Goal: Information Seeking & Learning: Learn about a topic

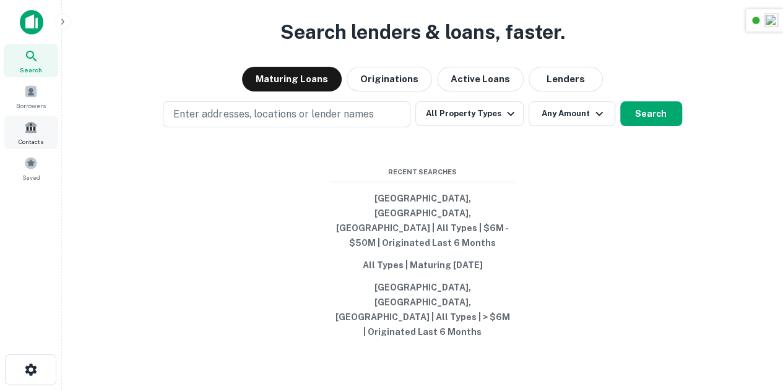
click at [29, 142] on span "Contacts" at bounding box center [31, 142] width 25 height 10
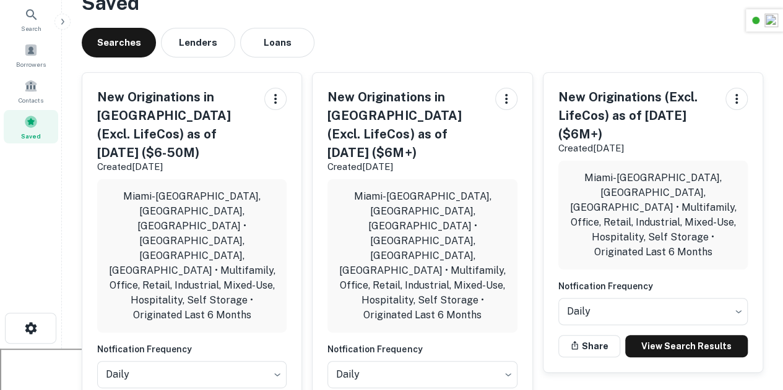
scroll to position [42, 0]
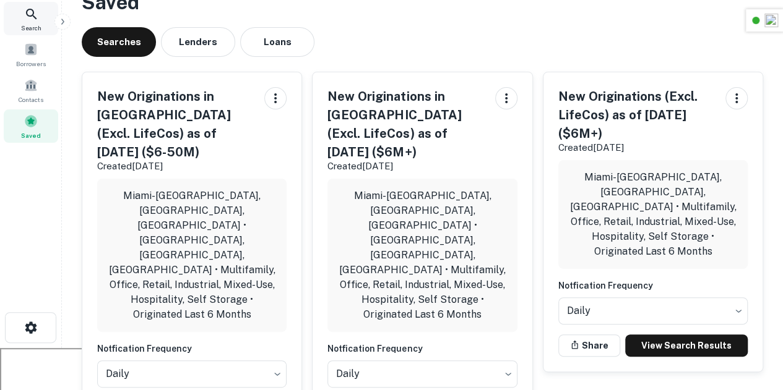
click at [25, 28] on span "Search" at bounding box center [31, 28] width 20 height 10
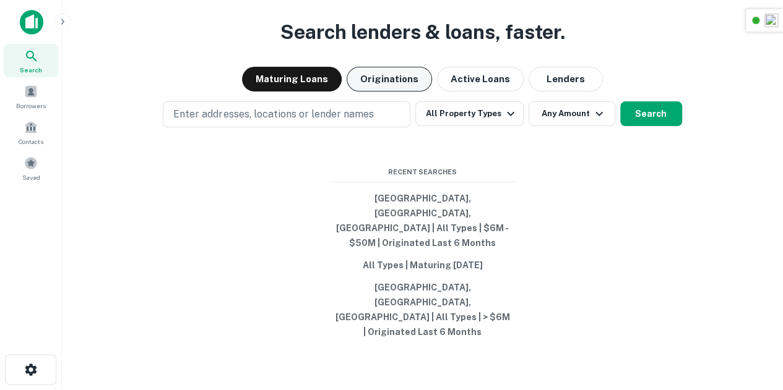
click at [395, 92] on button "Originations" at bounding box center [388, 79] width 85 height 25
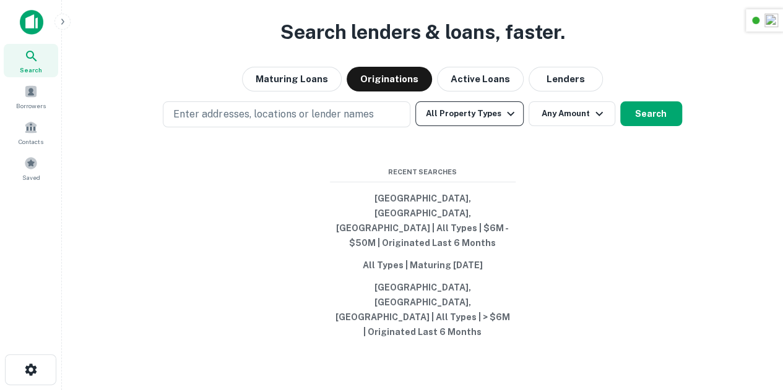
click at [453, 126] on button "All Property Types" at bounding box center [469, 113] width 108 height 25
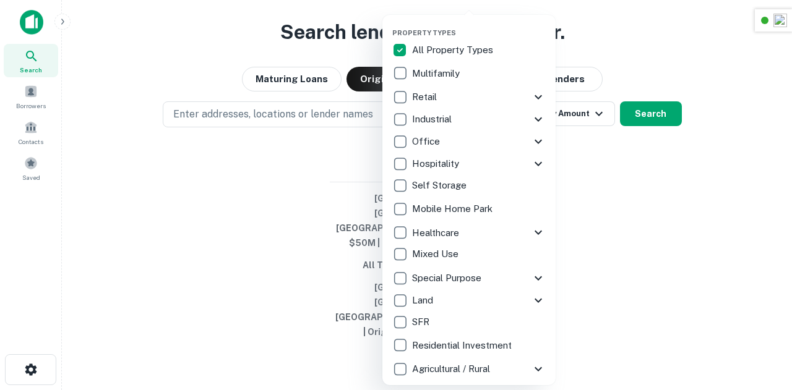
click at [417, 51] on p "All Property Types" at bounding box center [454, 50] width 84 height 15
click at [422, 53] on p "All Property Types" at bounding box center [454, 50] width 84 height 15
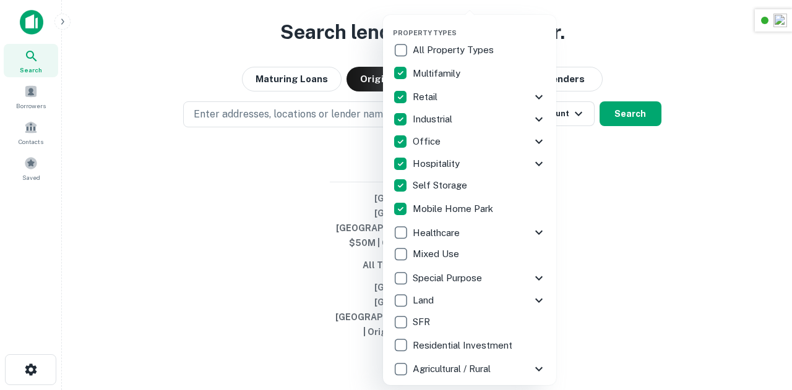
click at [678, 260] on div at bounding box center [396, 195] width 792 height 390
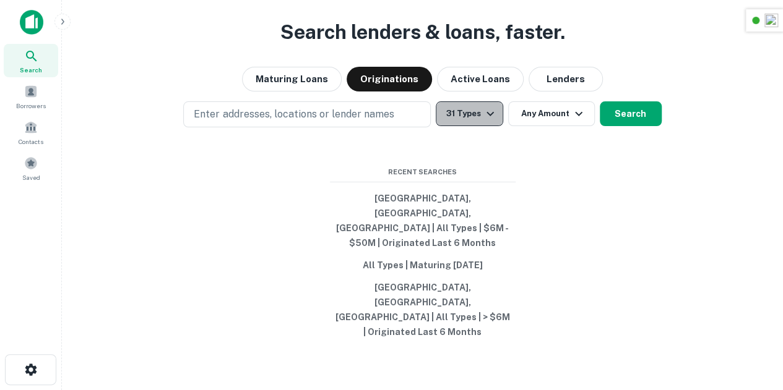
click at [479, 126] on button "31 Types" at bounding box center [469, 113] width 67 height 25
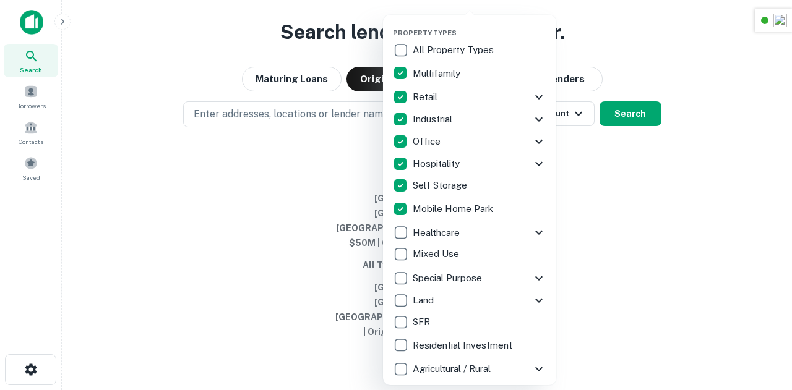
click at [664, 253] on div at bounding box center [396, 195] width 792 height 390
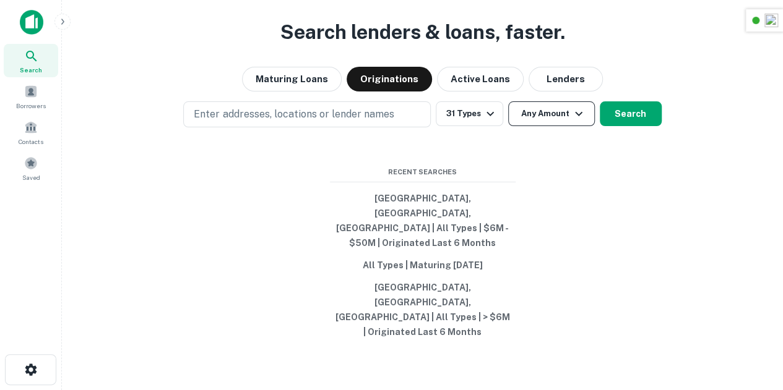
click at [546, 126] on button "Any Amount" at bounding box center [551, 113] width 87 height 25
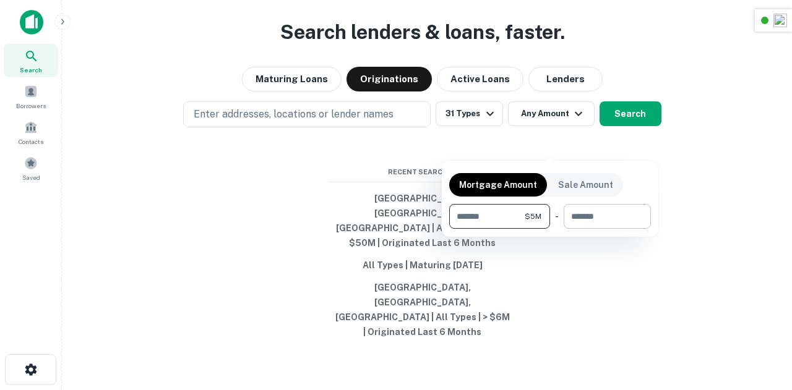
type input "*******"
click at [619, 218] on input "number" at bounding box center [603, 216] width 79 height 25
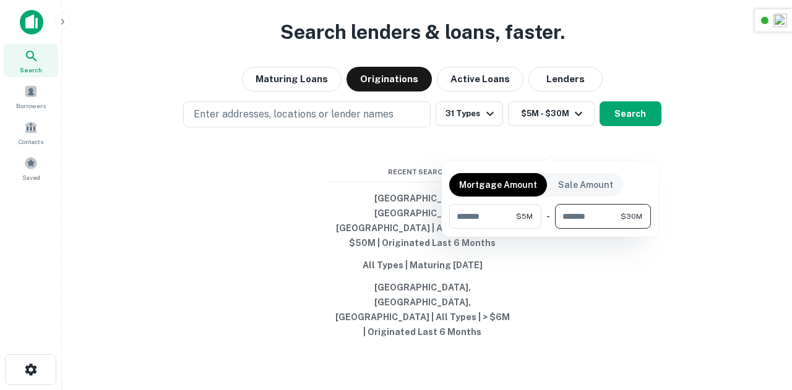
type input "********"
click at [647, 291] on div at bounding box center [396, 195] width 792 height 390
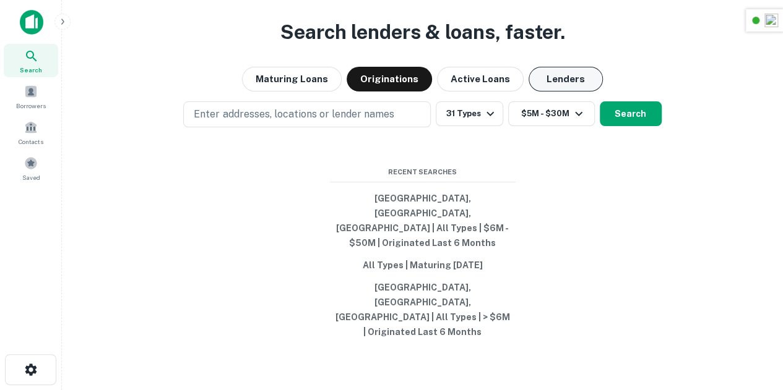
click at [567, 92] on button "Lenders" at bounding box center [565, 79] width 74 height 25
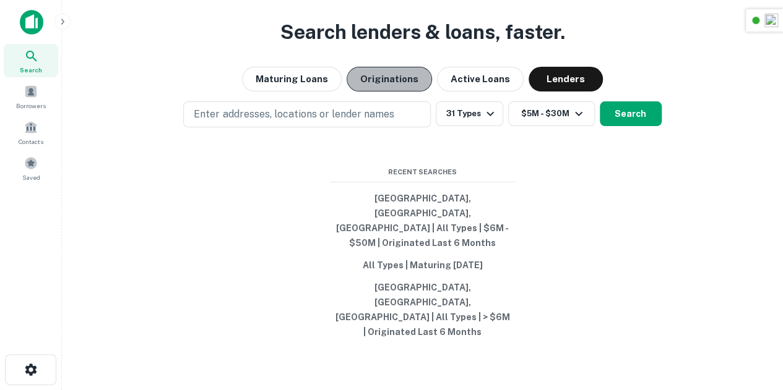
click at [396, 92] on button "Originations" at bounding box center [388, 79] width 85 height 25
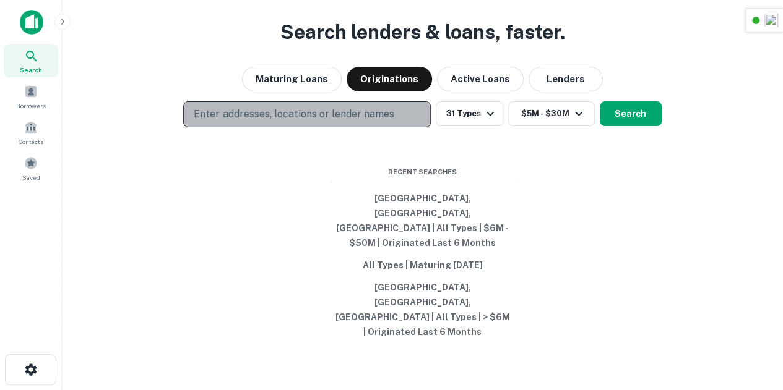
click at [355, 122] on p "Enter addresses, locations or lender names" at bounding box center [294, 114] width 200 height 15
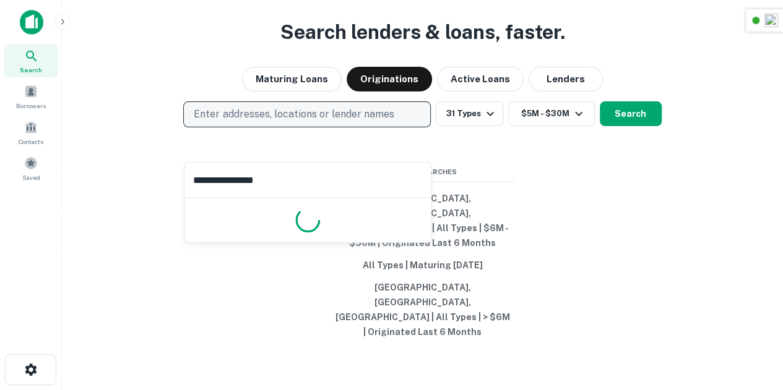
type input "**********"
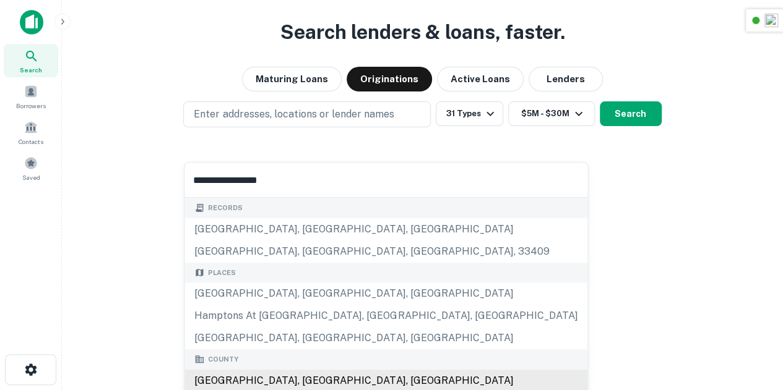
click at [270, 380] on div "County [GEOGRAPHIC_DATA], [GEOGRAPHIC_DATA], [GEOGRAPHIC_DATA]" at bounding box center [385, 371] width 403 height 43
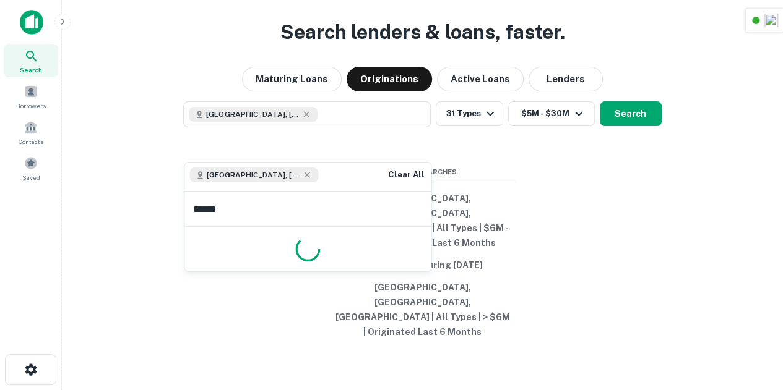
type input "*******"
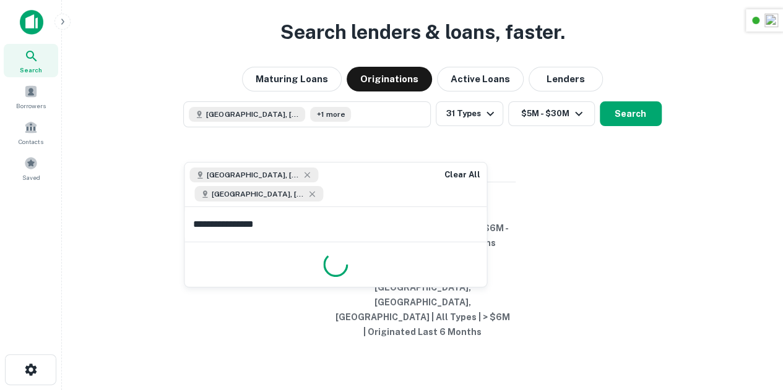
type input "**********"
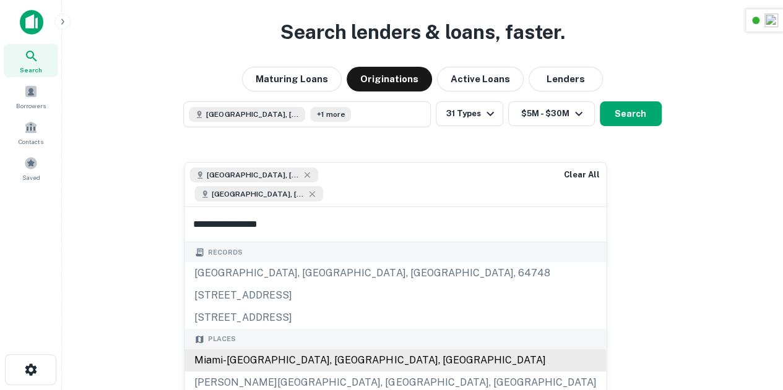
click at [264, 358] on div "Places [GEOGRAPHIC_DATA], [GEOGRAPHIC_DATA], [GEOGRAPHIC_DATA] [PERSON_NAME][GE…" at bounding box center [394, 372] width 421 height 87
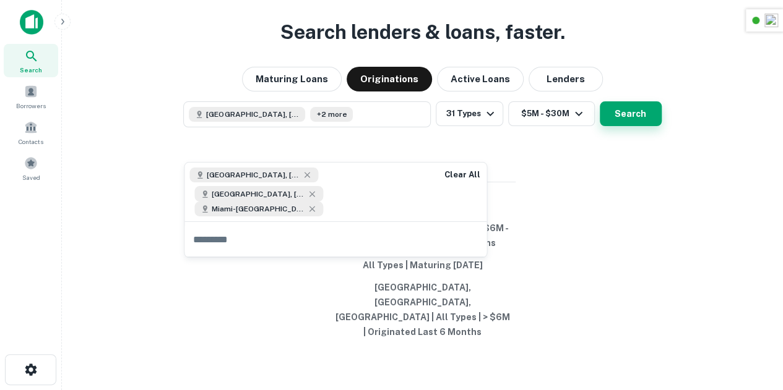
click at [622, 126] on button "Search" at bounding box center [631, 113] width 62 height 25
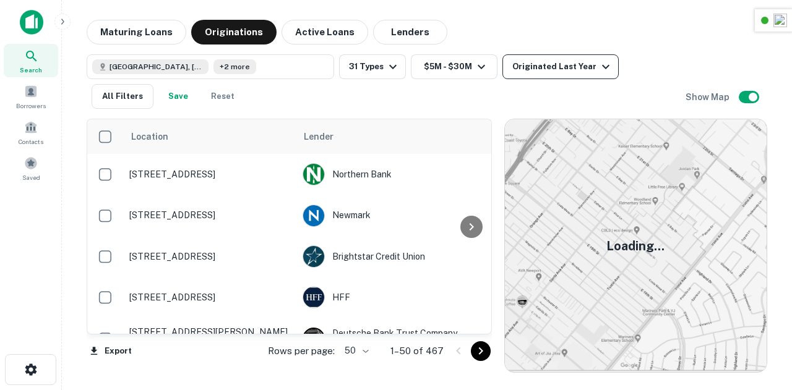
click at [578, 64] on div "Originated Last Year" at bounding box center [562, 66] width 101 height 15
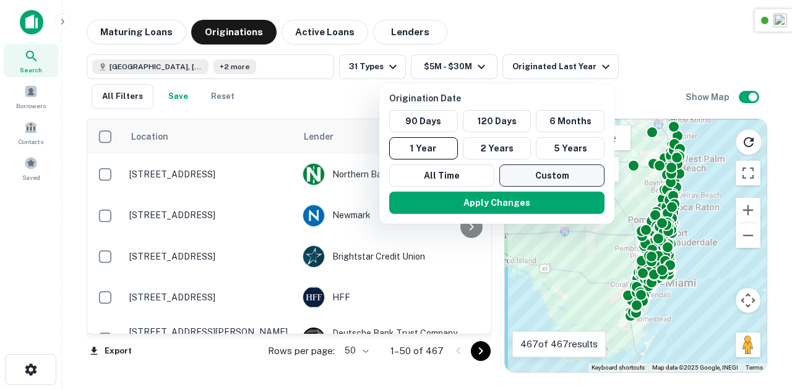
click at [546, 176] on button "Custom" at bounding box center [551, 176] width 105 height 22
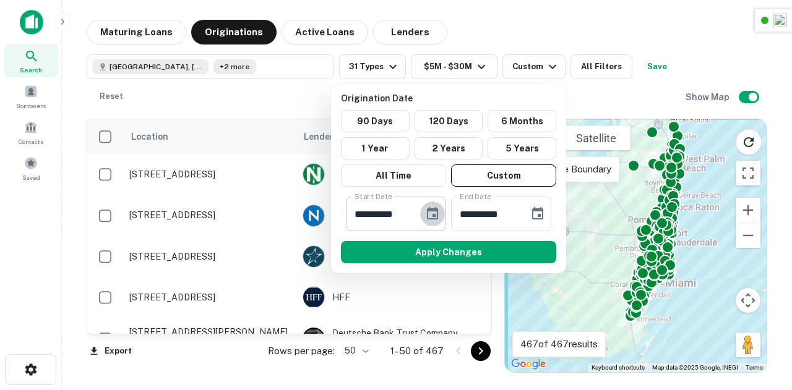
click at [425, 213] on icon "Choose date, selected date is Mar 29, 2025" at bounding box center [432, 214] width 15 height 15
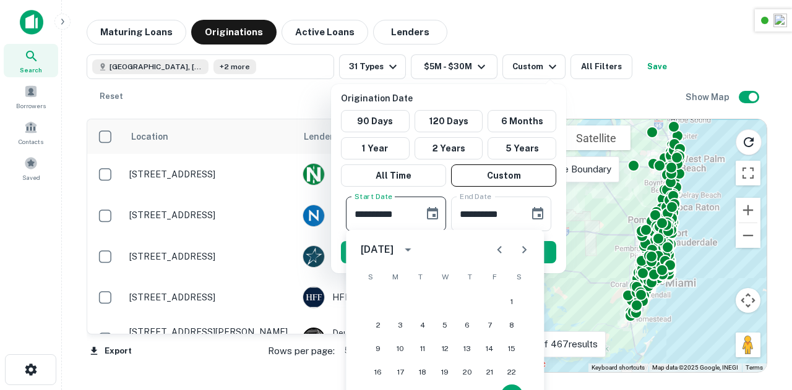
click at [501, 251] on icon "Previous month" at bounding box center [499, 250] width 15 height 15
click at [524, 254] on icon "Next month" at bounding box center [524, 250] width 15 height 15
click at [444, 300] on button "1" at bounding box center [445, 302] width 22 height 22
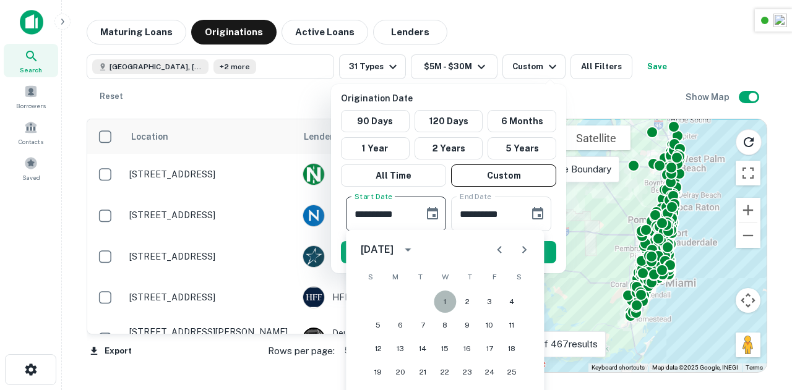
type input "**********"
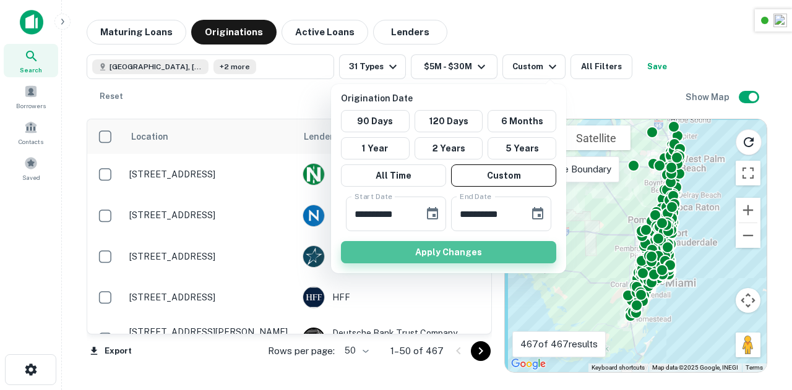
click at [443, 256] on button "Apply Changes" at bounding box center [448, 252] width 215 height 22
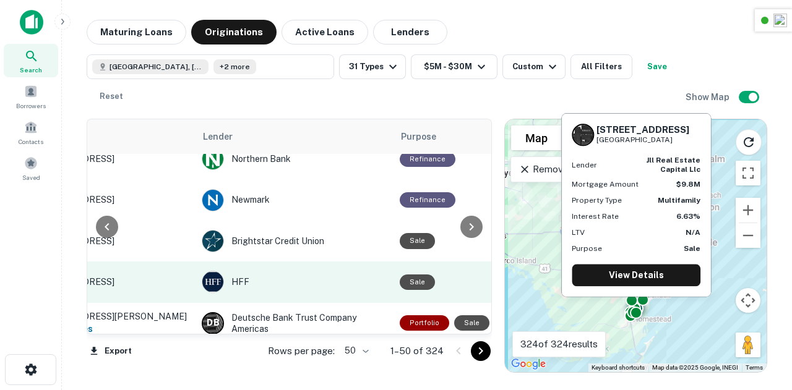
scroll to position [0, 101]
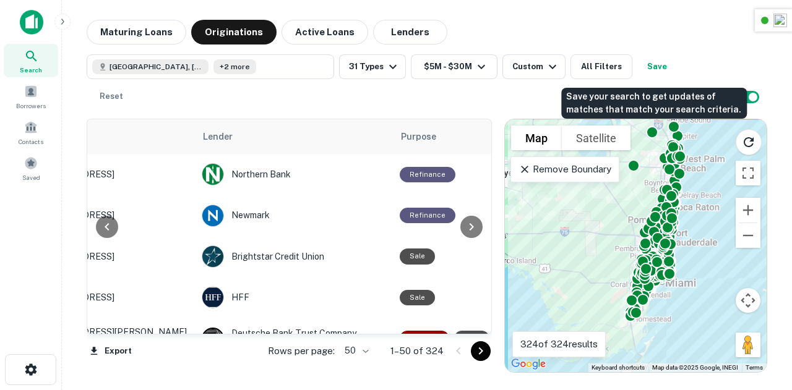
click at [662, 69] on button "Save" at bounding box center [657, 66] width 40 height 25
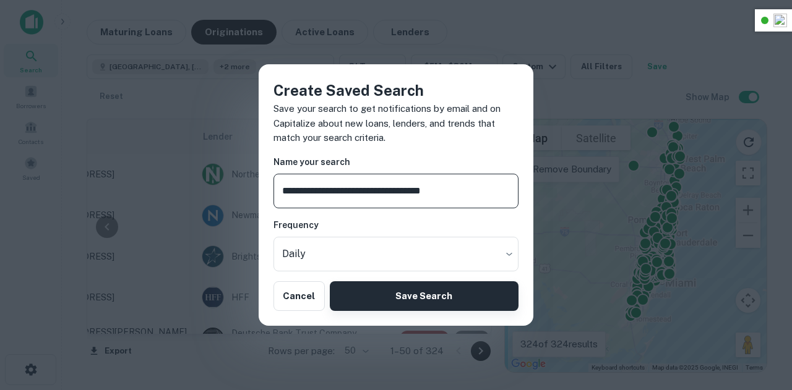
type input "**********"
click at [431, 299] on button "Save Search" at bounding box center [424, 297] width 189 height 30
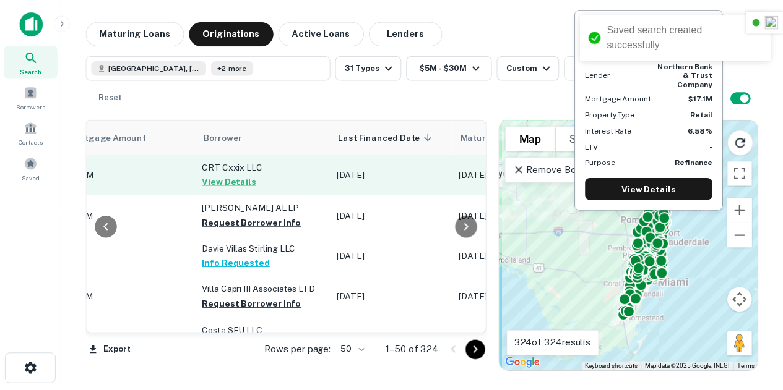
scroll to position [0, 750]
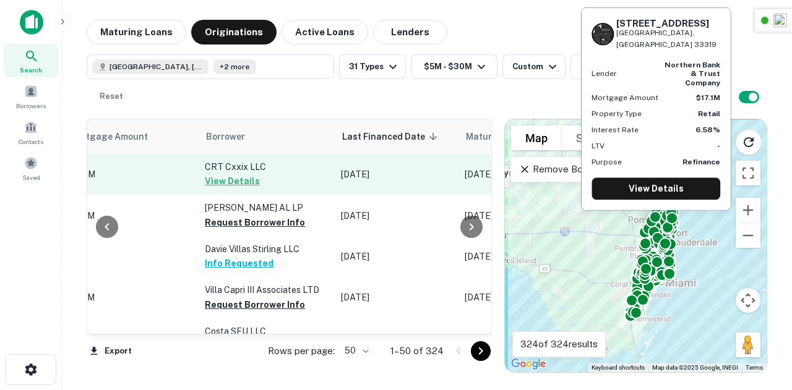
click at [211, 189] on button "View Details" at bounding box center [232, 181] width 55 height 15
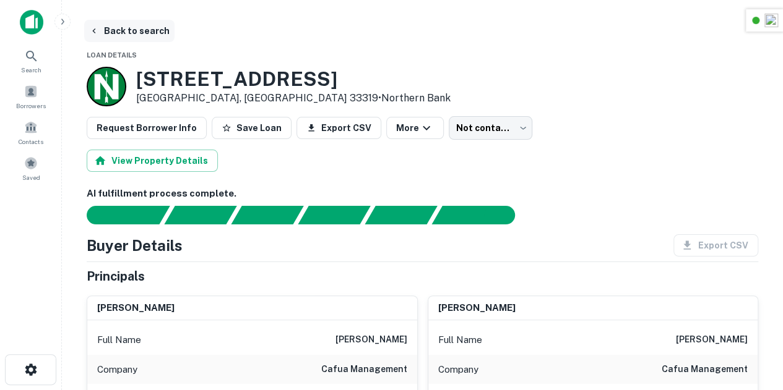
click at [121, 32] on button "Back to search" at bounding box center [129, 31] width 90 height 22
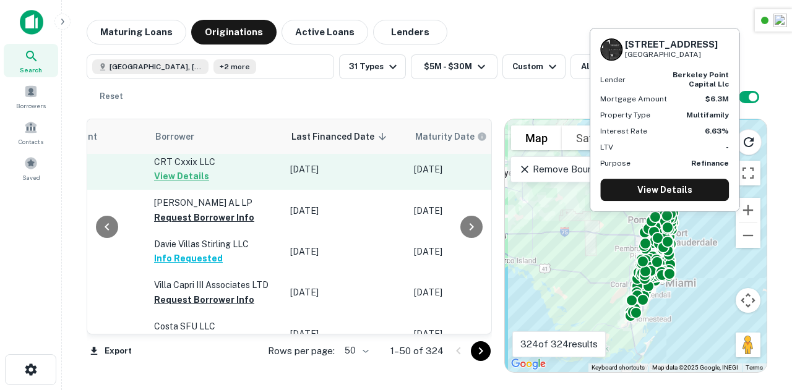
scroll to position [5, 772]
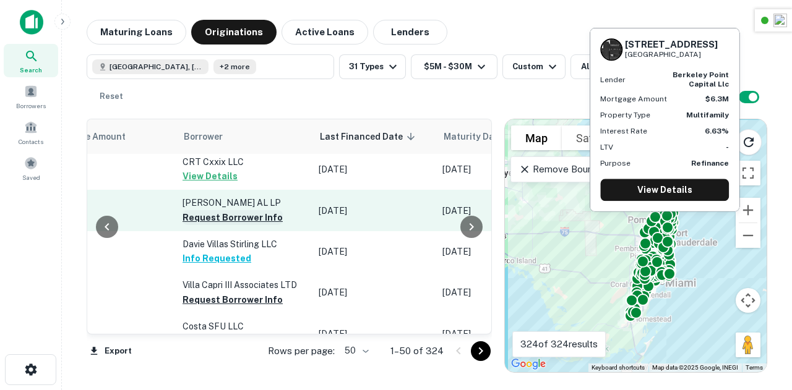
click at [225, 225] on button "Request Borrower Info" at bounding box center [233, 217] width 100 height 15
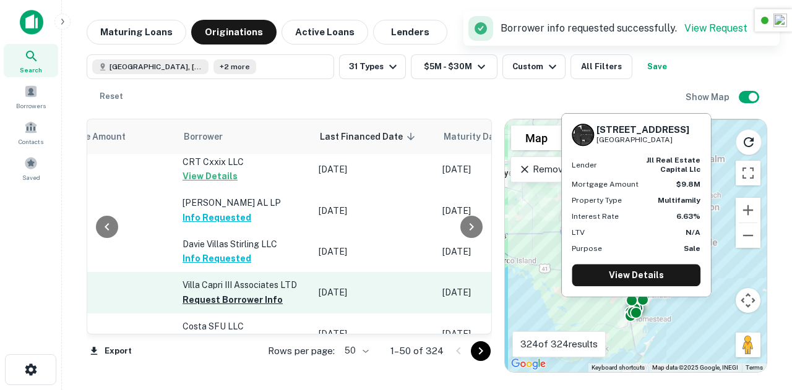
scroll to position [99, 772]
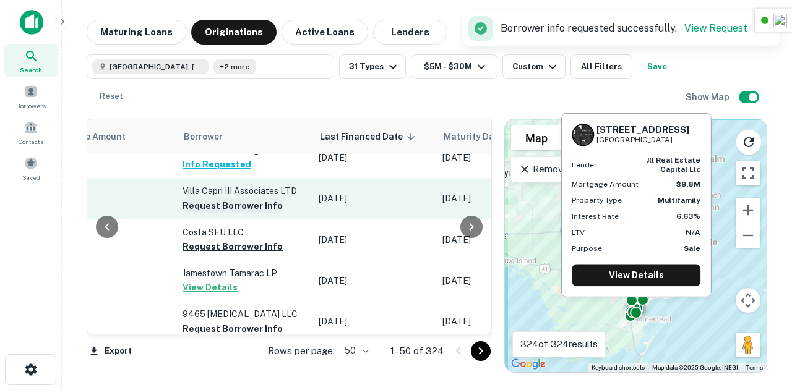
click at [230, 213] on button "Request Borrower Info" at bounding box center [233, 206] width 100 height 15
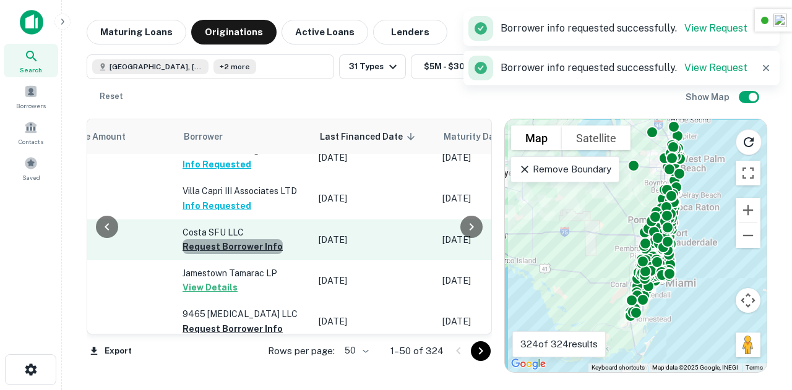
click at [207, 254] on button "Request Borrower Info" at bounding box center [233, 246] width 100 height 15
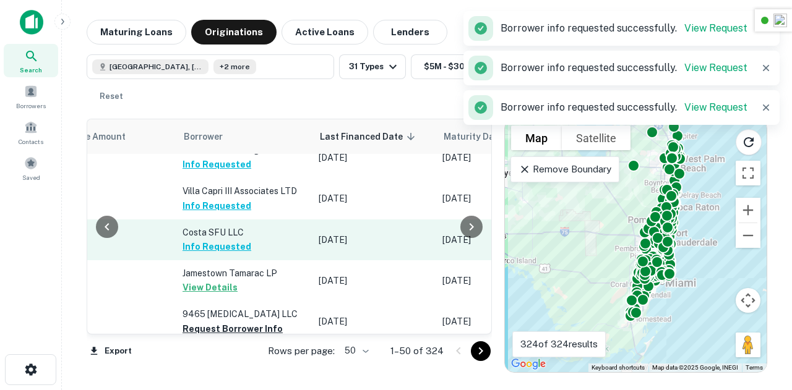
scroll to position [257, 772]
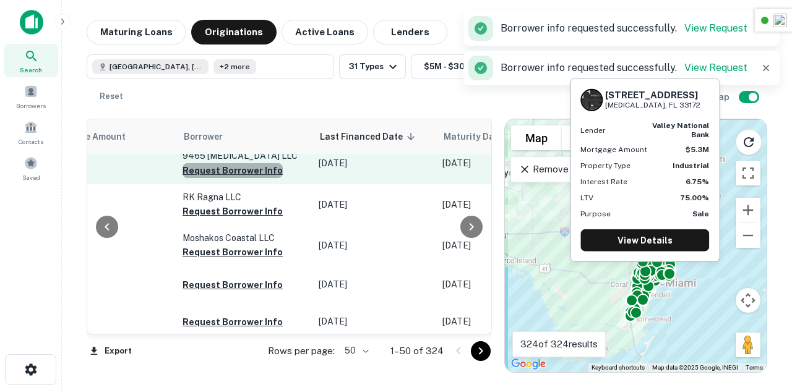
click at [212, 178] on button "Request Borrower Info" at bounding box center [233, 170] width 100 height 15
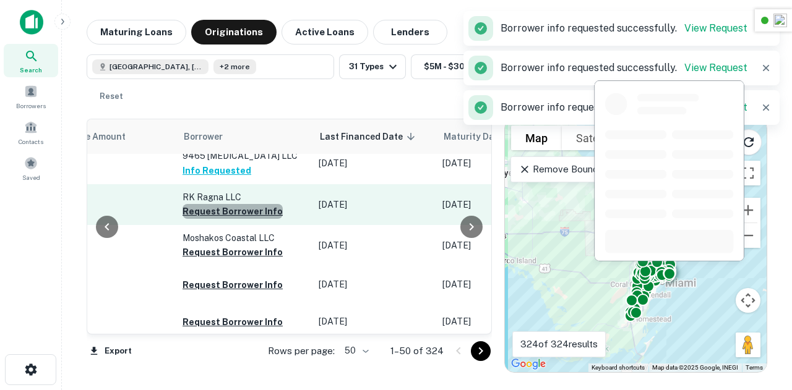
click at [200, 219] on button "Request Borrower Info" at bounding box center [233, 211] width 100 height 15
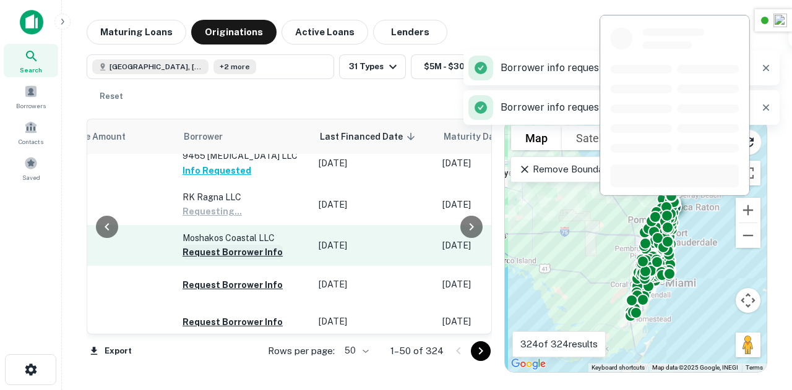
click at [189, 260] on button "Request Borrower Info" at bounding box center [233, 252] width 100 height 15
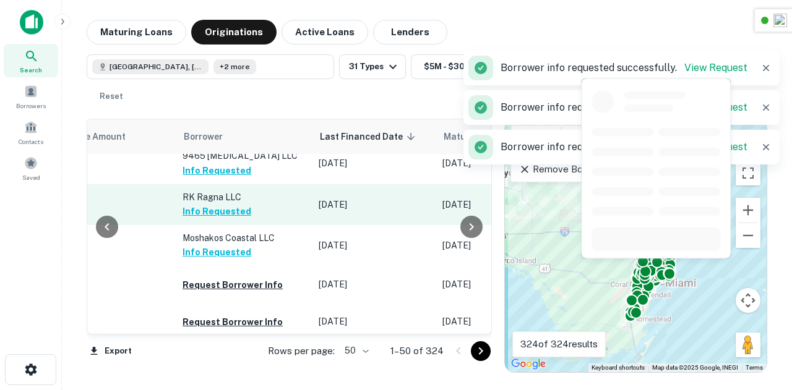
scroll to position [473, 772]
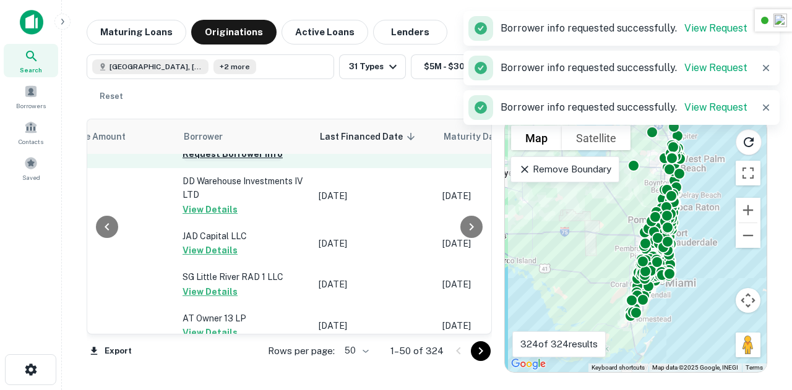
click at [207, 161] on button "Request Borrower Info" at bounding box center [233, 154] width 100 height 15
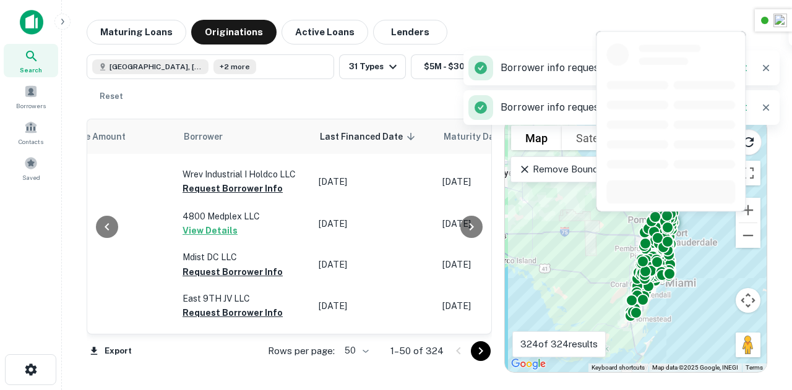
scroll to position [732, 772]
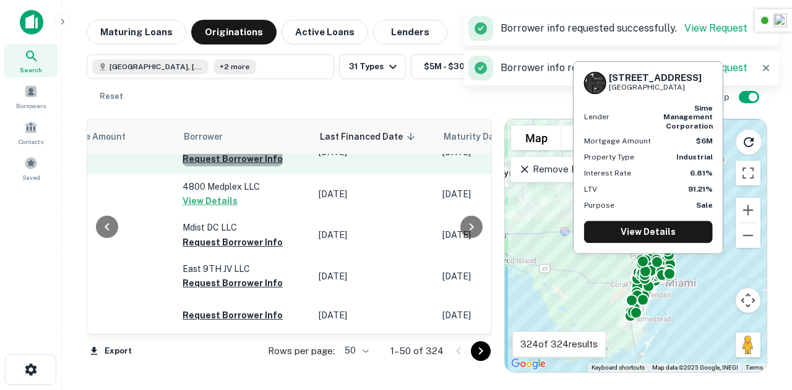
click at [201, 166] on button "Request Borrower Info" at bounding box center [233, 159] width 100 height 15
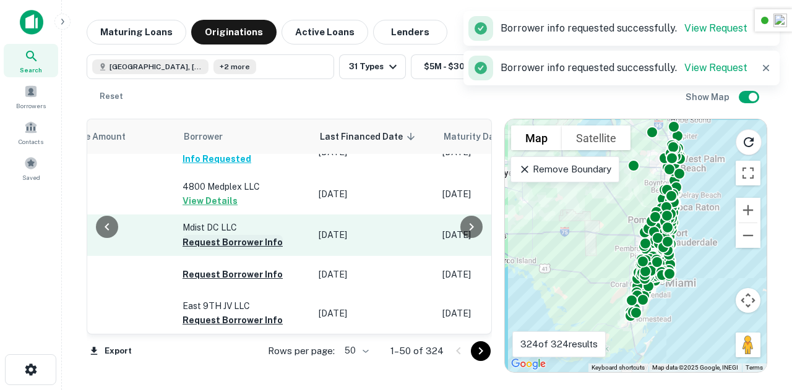
scroll to position [799, 772]
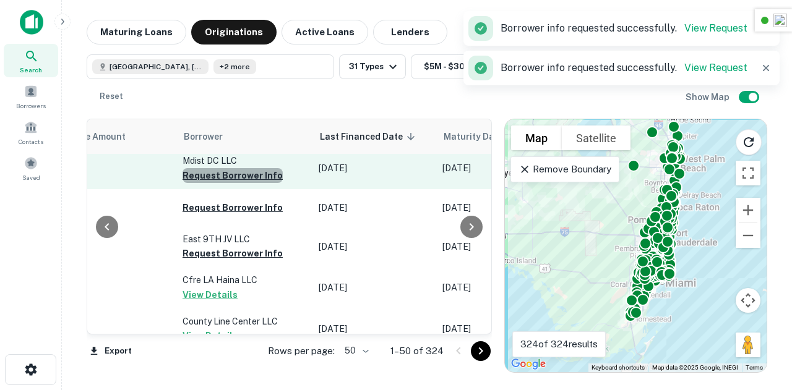
click at [225, 183] on button "Request Borrower Info" at bounding box center [233, 175] width 100 height 15
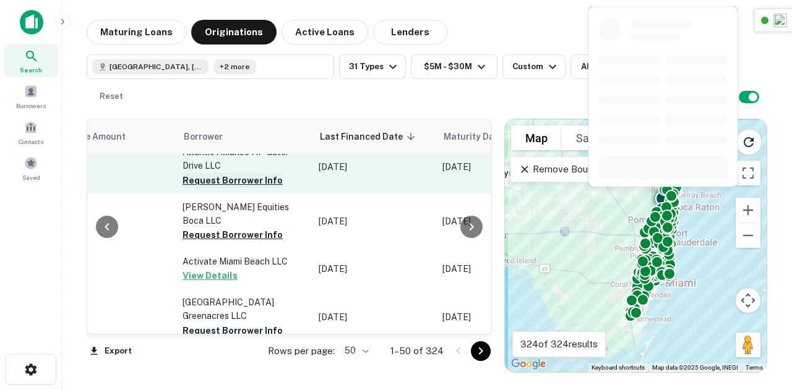
scroll to position [1693, 772]
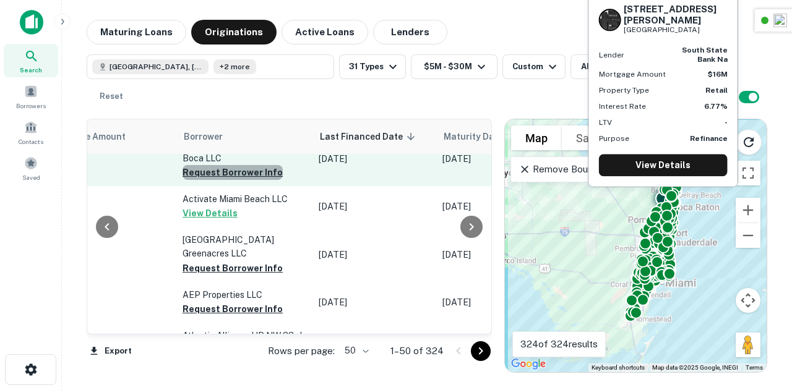
click at [206, 180] on button "Request Borrower Info" at bounding box center [233, 172] width 100 height 15
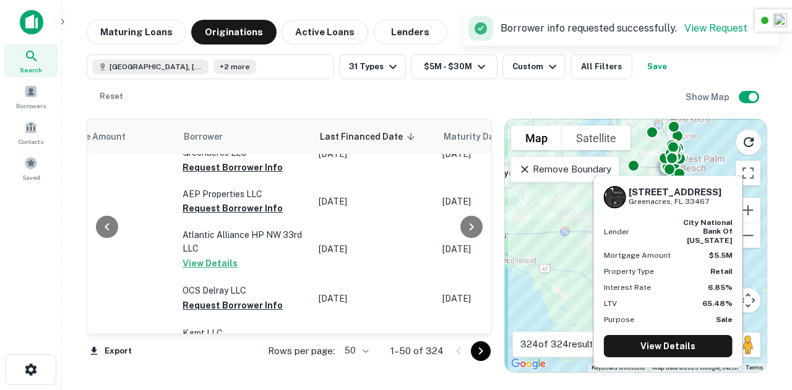
scroll to position [1823, 772]
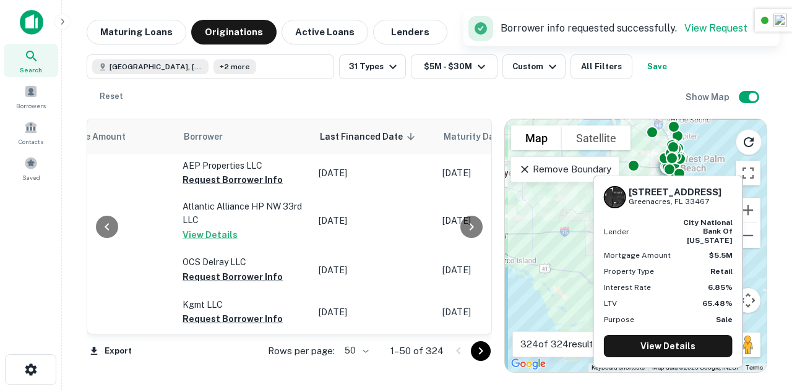
click at [202, 147] on button "Request Borrower Info" at bounding box center [233, 139] width 100 height 15
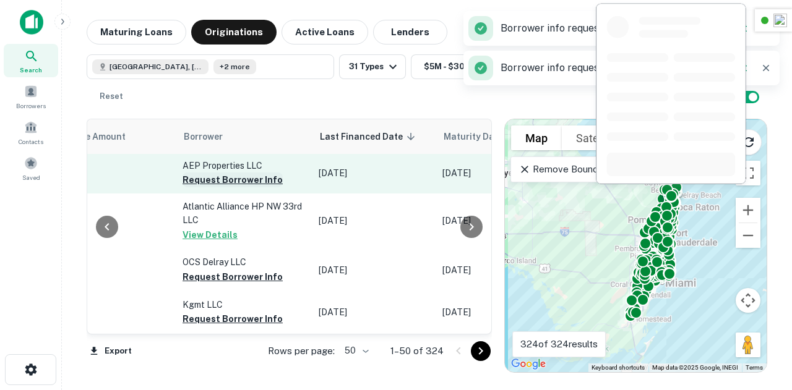
click at [196, 187] on button "Request Borrower Info" at bounding box center [233, 180] width 100 height 15
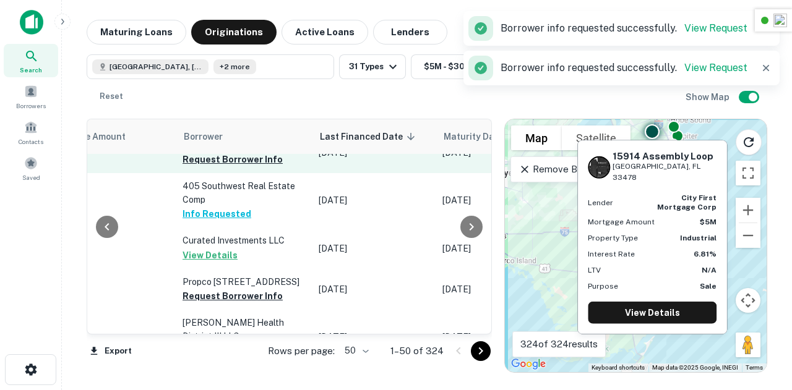
scroll to position [1982, 772]
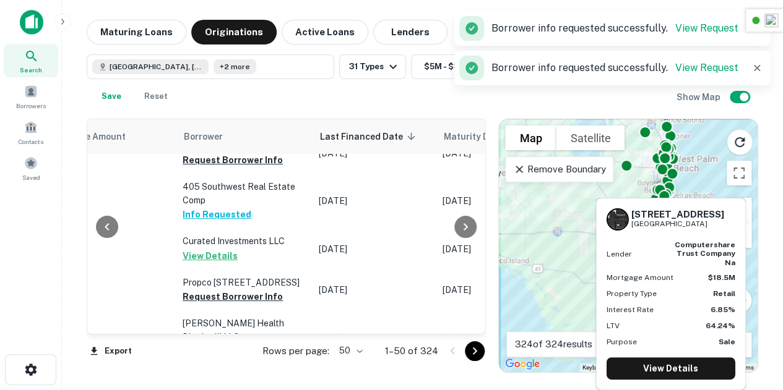
click at [202, 126] on button "Request Borrower Info" at bounding box center [233, 118] width 100 height 15
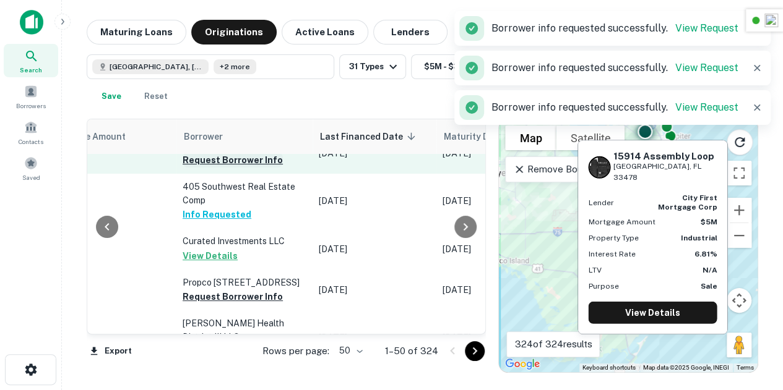
click at [202, 168] on button "Request Borrower Info" at bounding box center [233, 160] width 100 height 15
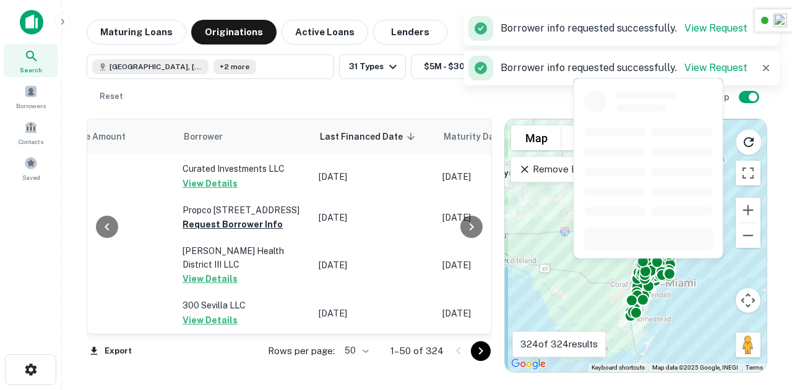
scroll to position [2146, 772]
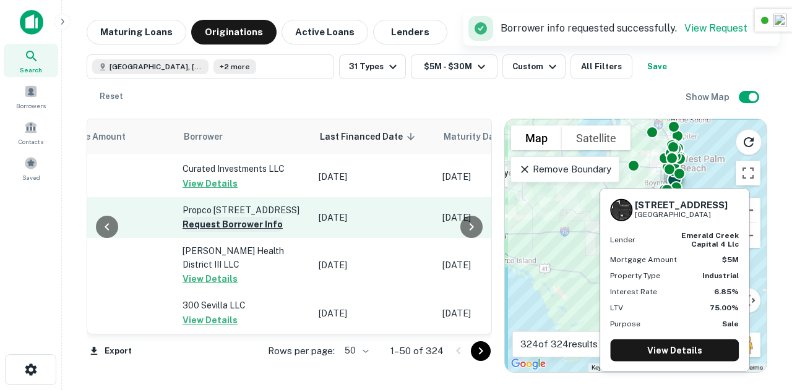
click at [215, 228] on button "Request Borrower Info" at bounding box center [233, 224] width 100 height 15
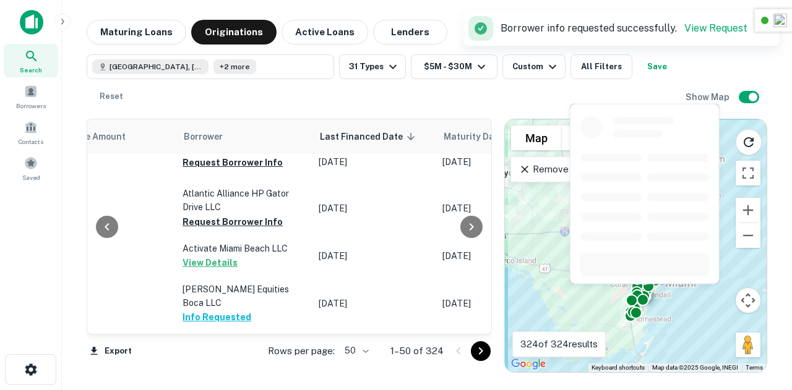
scroll to position [1048, 772]
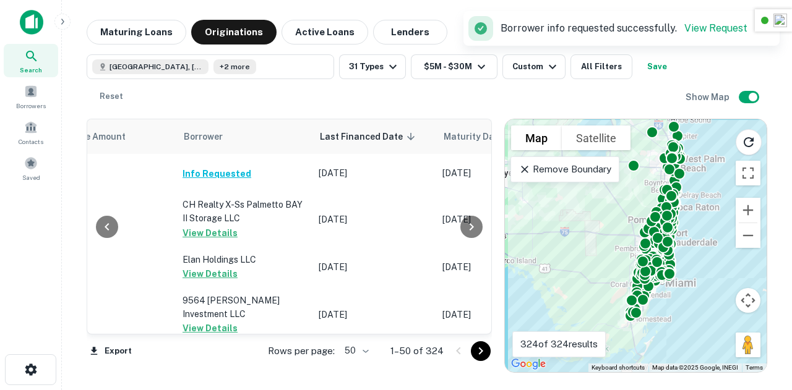
click at [483, 354] on icon "Go to next page" at bounding box center [480, 351] width 15 height 15
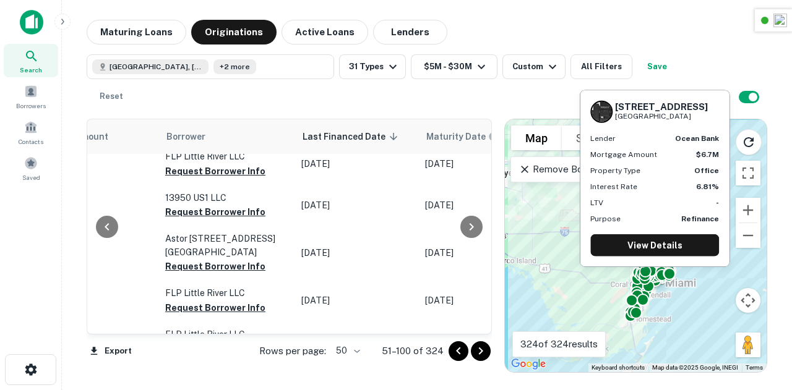
click at [186, 137] on button "Request Borrower Info" at bounding box center [215, 129] width 100 height 15
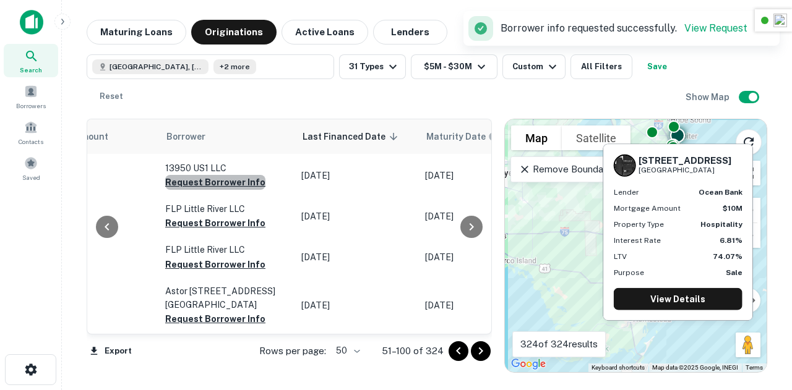
click at [191, 190] on button "Request Borrower Info" at bounding box center [215, 182] width 100 height 15
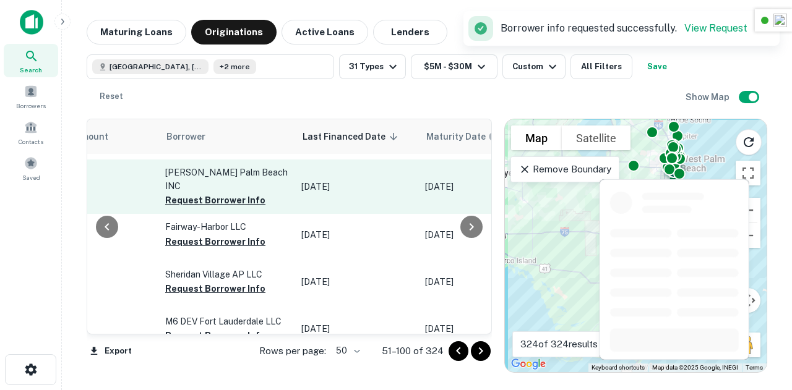
scroll to position [363, 772]
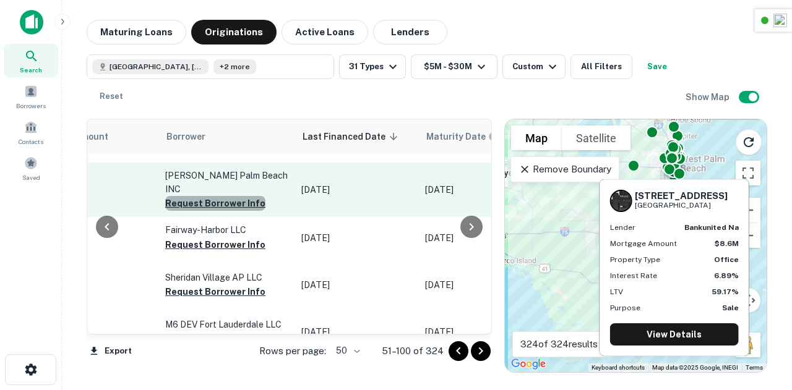
click at [204, 211] on button "Request Borrower Info" at bounding box center [215, 203] width 100 height 15
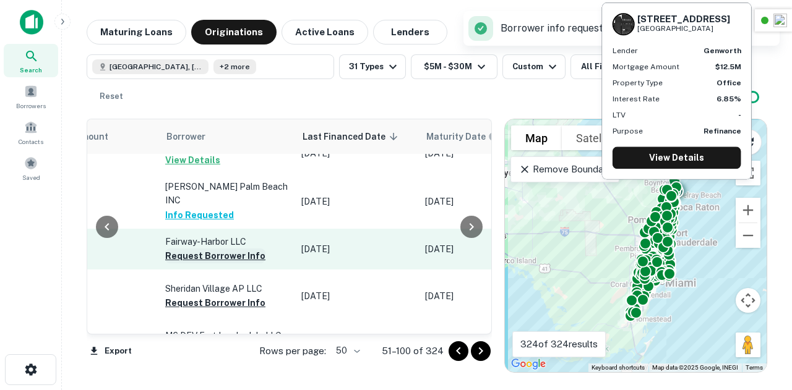
scroll to position [392, 772]
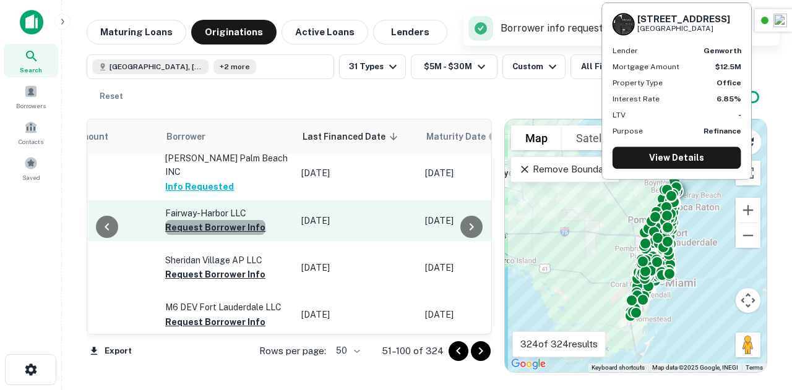
click at [209, 221] on button "Request Borrower Info" at bounding box center [215, 227] width 100 height 15
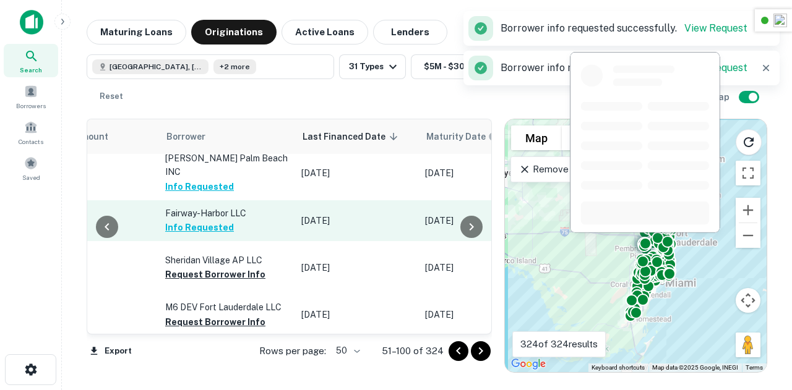
click at [214, 282] on button "Request Borrower Info" at bounding box center [215, 274] width 100 height 15
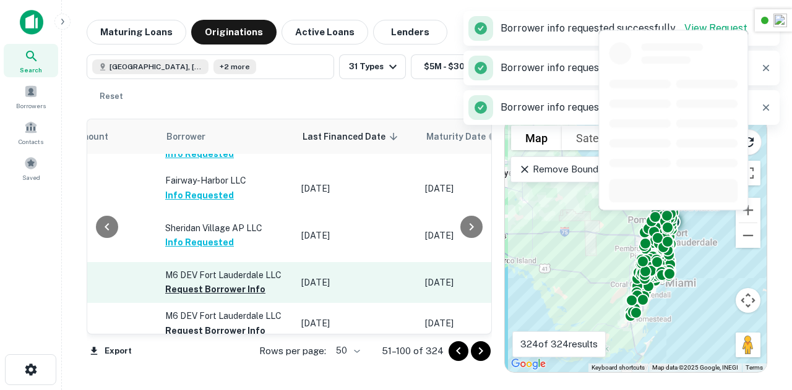
scroll to position [520, 772]
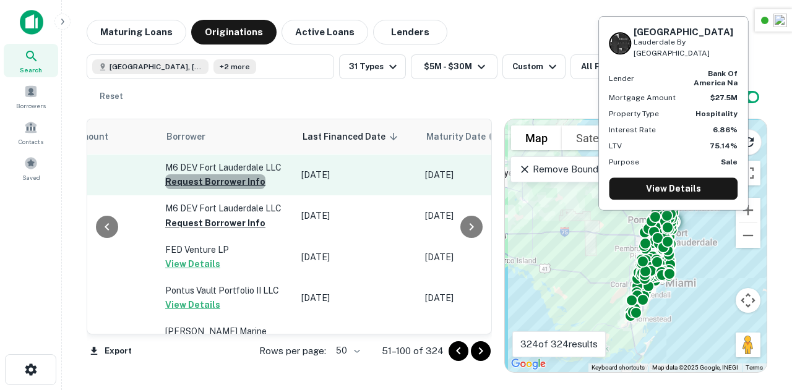
click at [209, 189] on button "Request Borrower Info" at bounding box center [215, 181] width 100 height 15
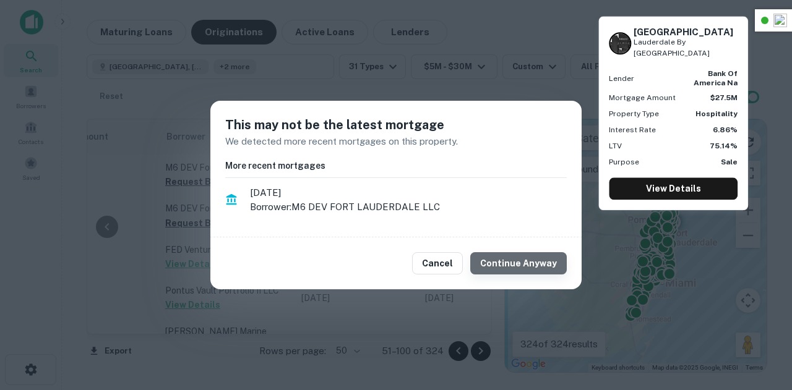
click at [526, 257] on button "Continue Anyway" at bounding box center [518, 263] width 97 height 22
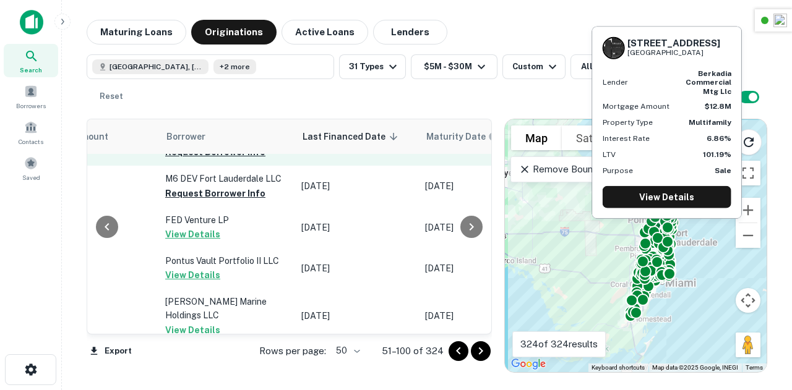
scroll to position [549, 772]
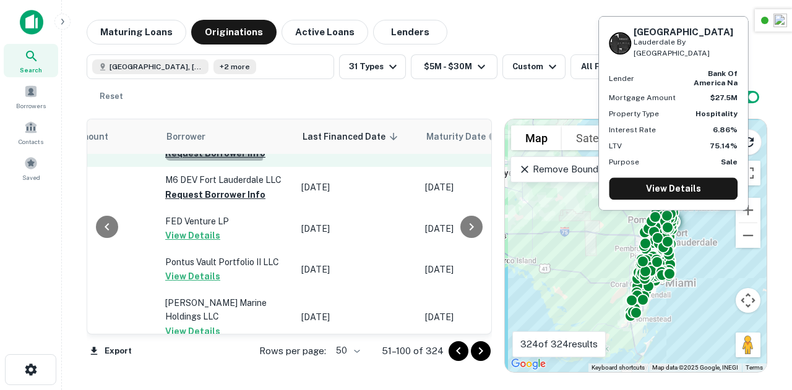
click at [189, 161] on button "Request Borrower Info" at bounding box center [215, 153] width 100 height 15
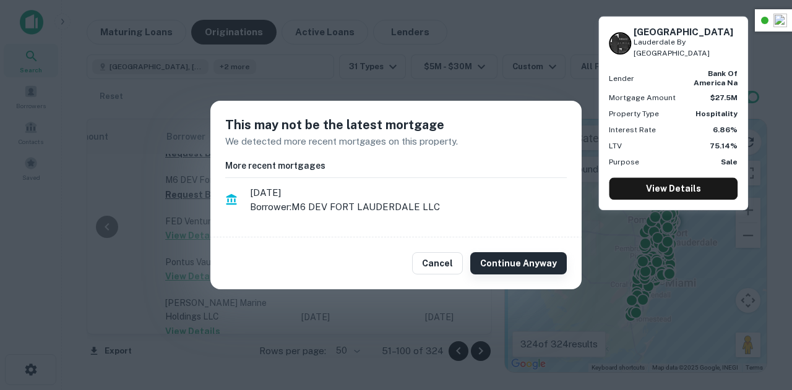
click at [514, 267] on button "Continue Anyway" at bounding box center [518, 263] width 97 height 22
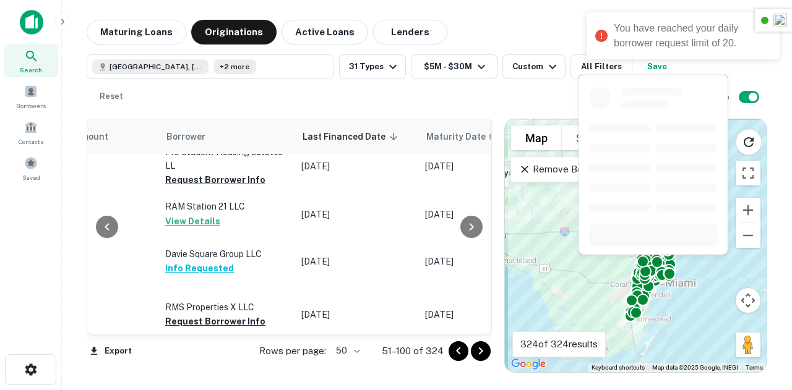
scroll to position [830, 772]
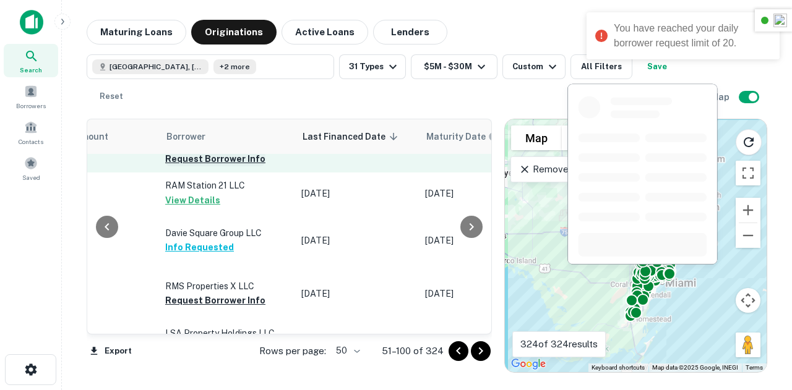
click at [195, 166] on button "Request Borrower Info" at bounding box center [215, 159] width 100 height 15
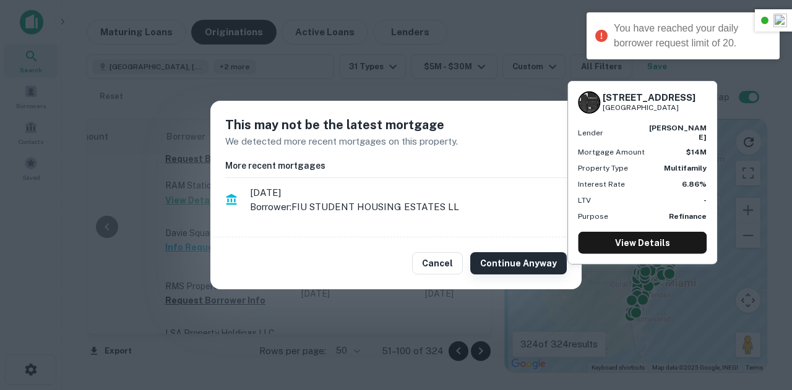
click at [532, 266] on button "Continue Anyway" at bounding box center [518, 263] width 97 height 22
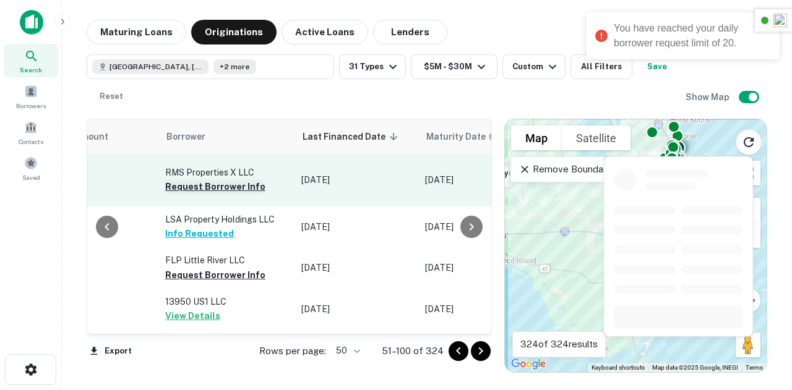
scroll to position [946, 772]
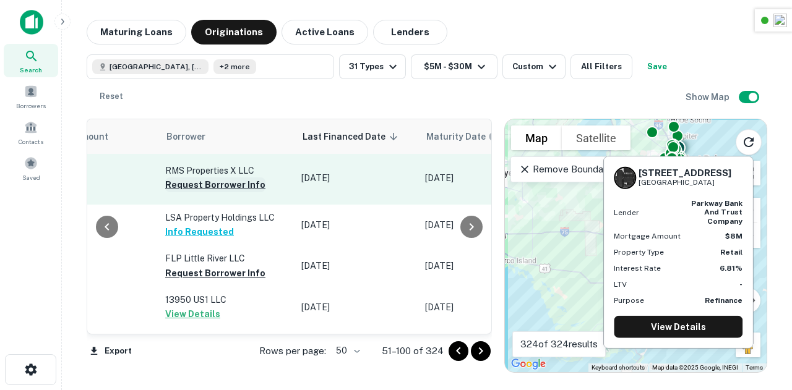
click at [200, 192] on button "Request Borrower Info" at bounding box center [215, 185] width 100 height 15
